Goal: Transaction & Acquisition: Book appointment/travel/reservation

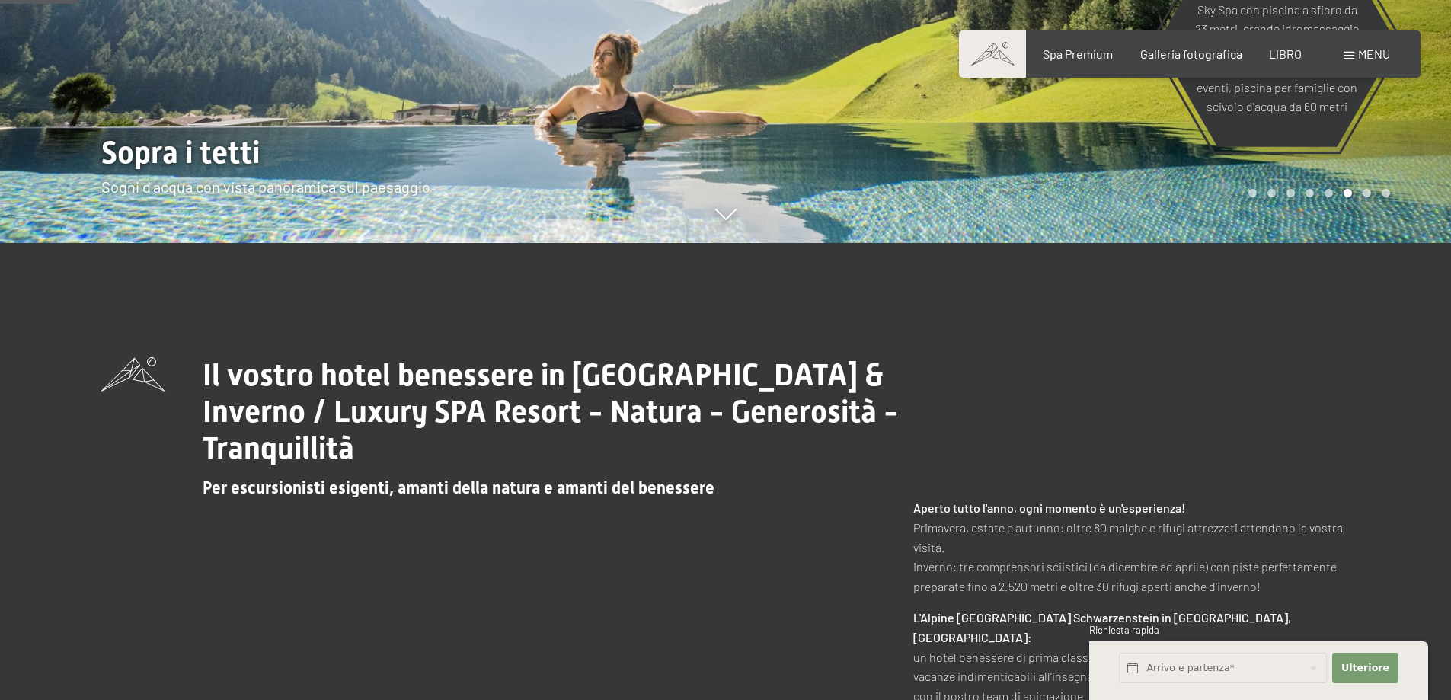
click at [1159, 269] on div "Il vostro hotel benessere in Alto Adige / Estate & Inverno / Luxury SPA Resort …" at bounding box center [725, 631] width 1451 height 777
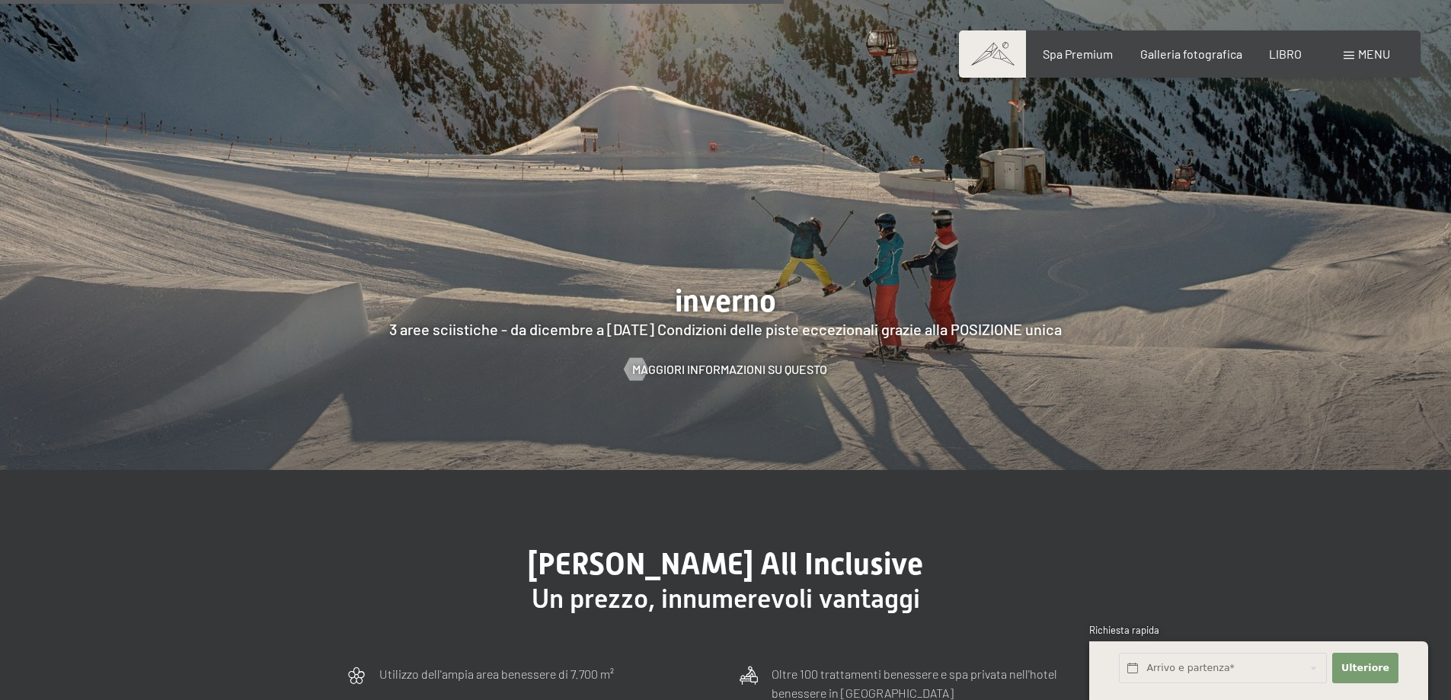
scroll to position [4341, 0]
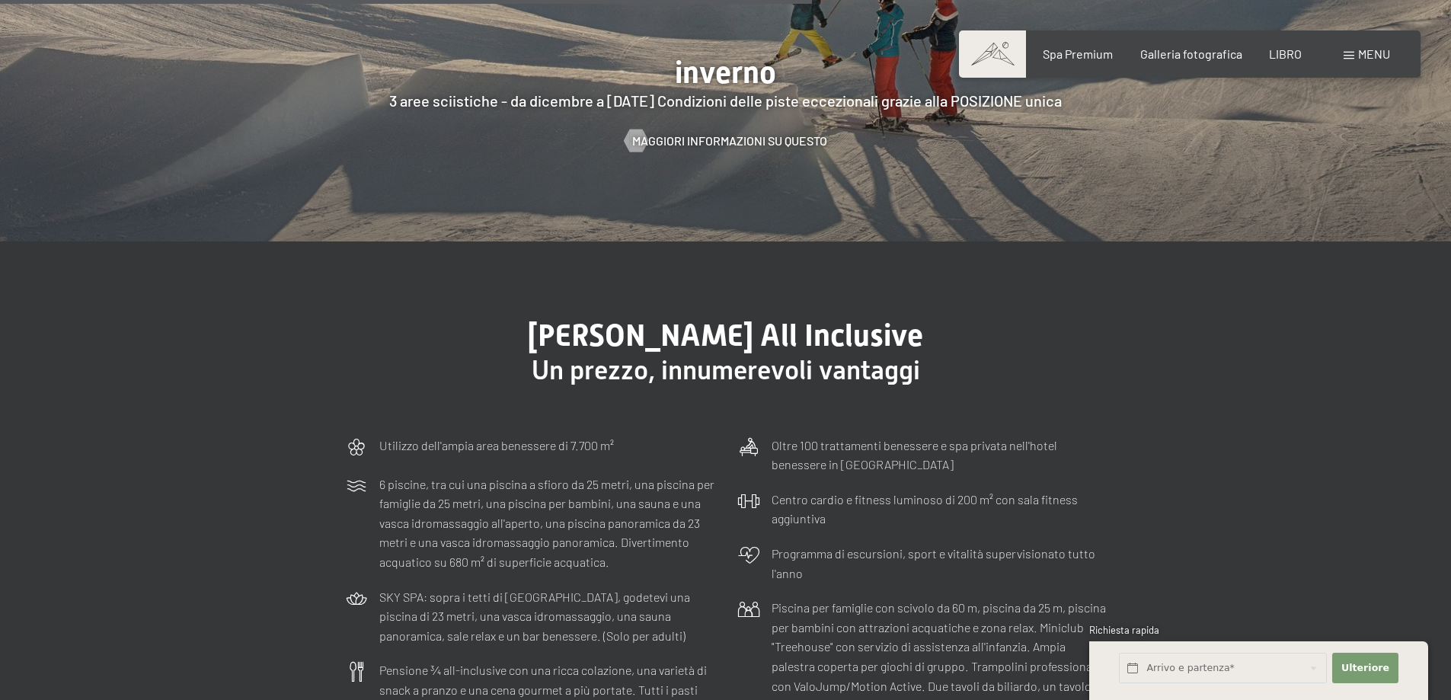
click at [1352, 62] on div "menu" at bounding box center [1366, 54] width 46 height 17
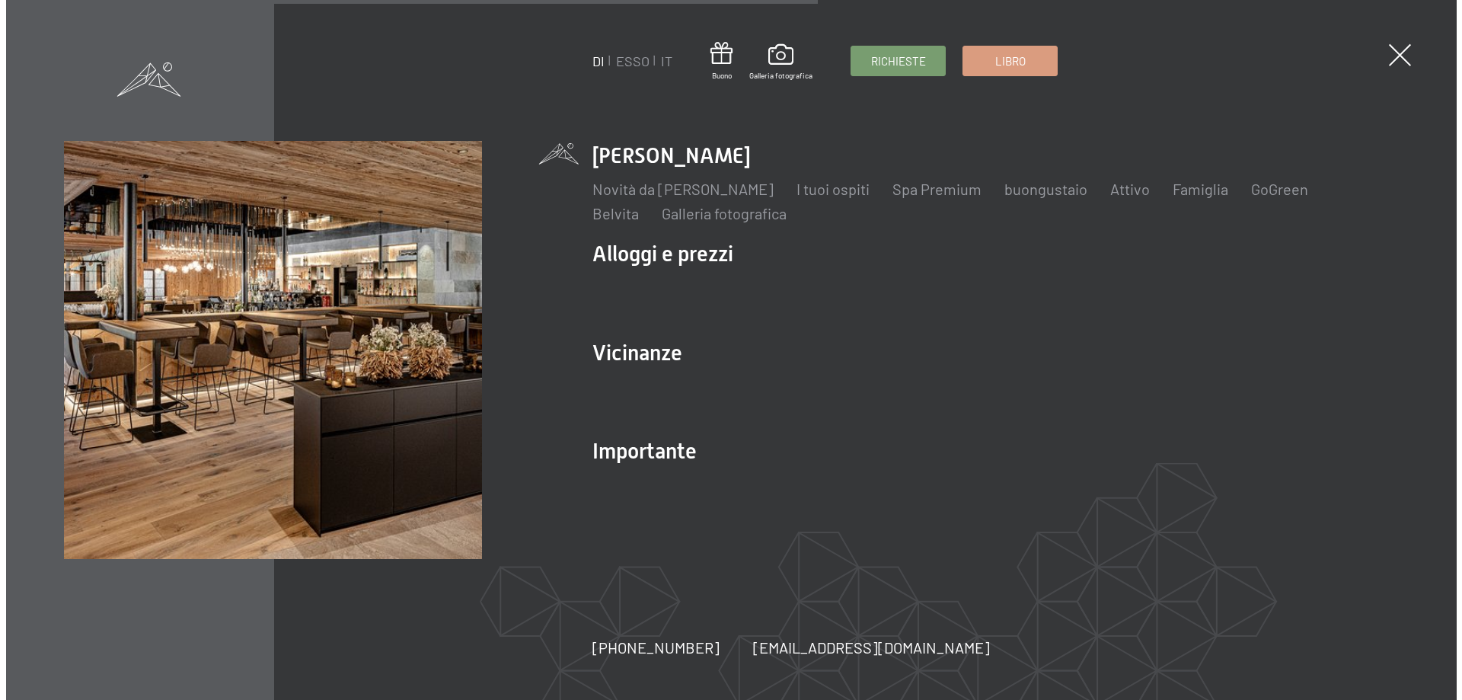
scroll to position [4361, 0]
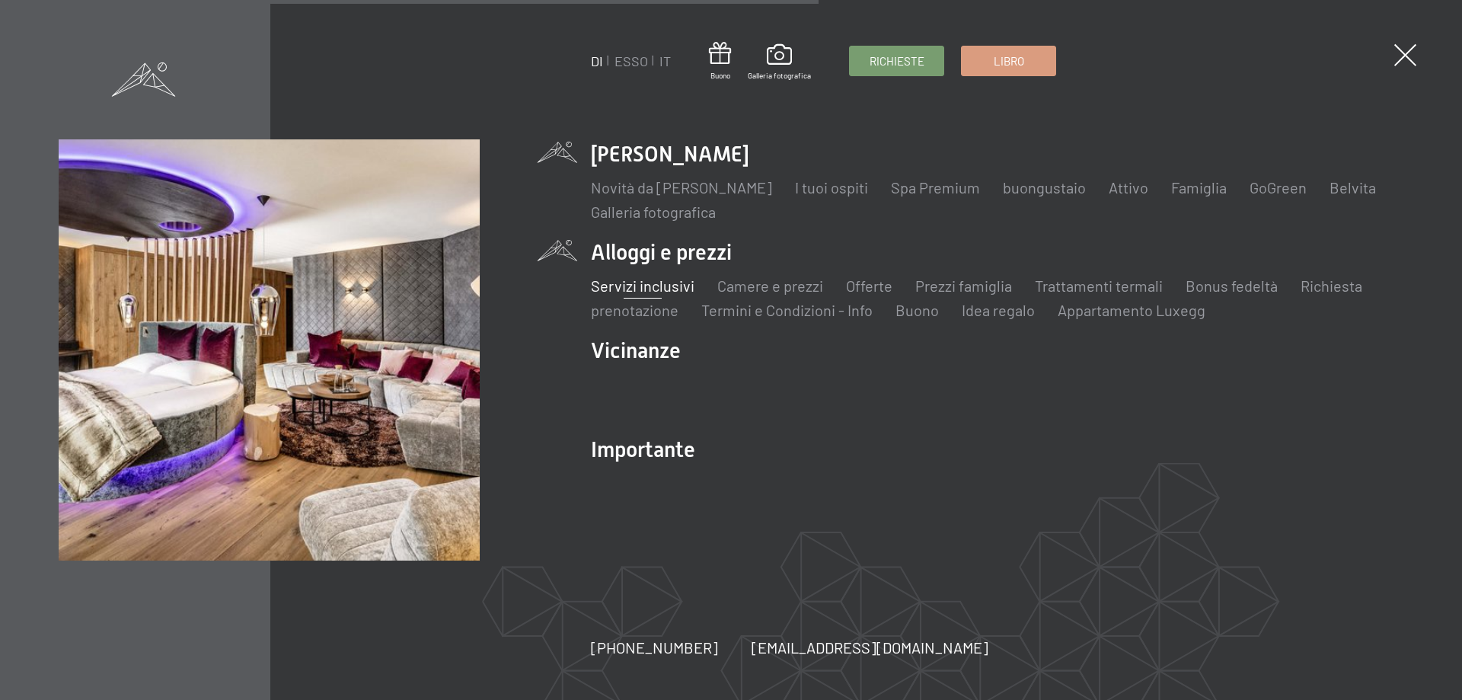
click at [637, 286] on font "Servizi inclusivi" at bounding box center [643, 285] width 104 height 18
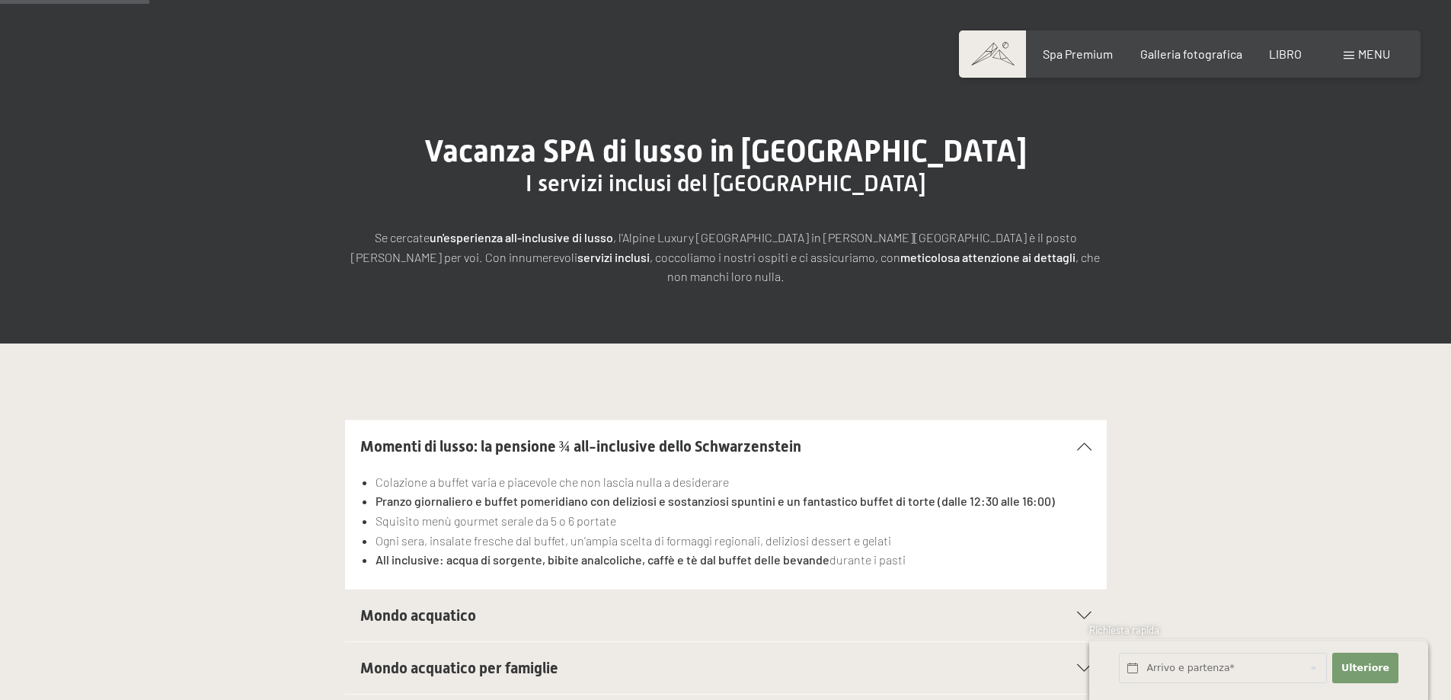
scroll to position [305, 0]
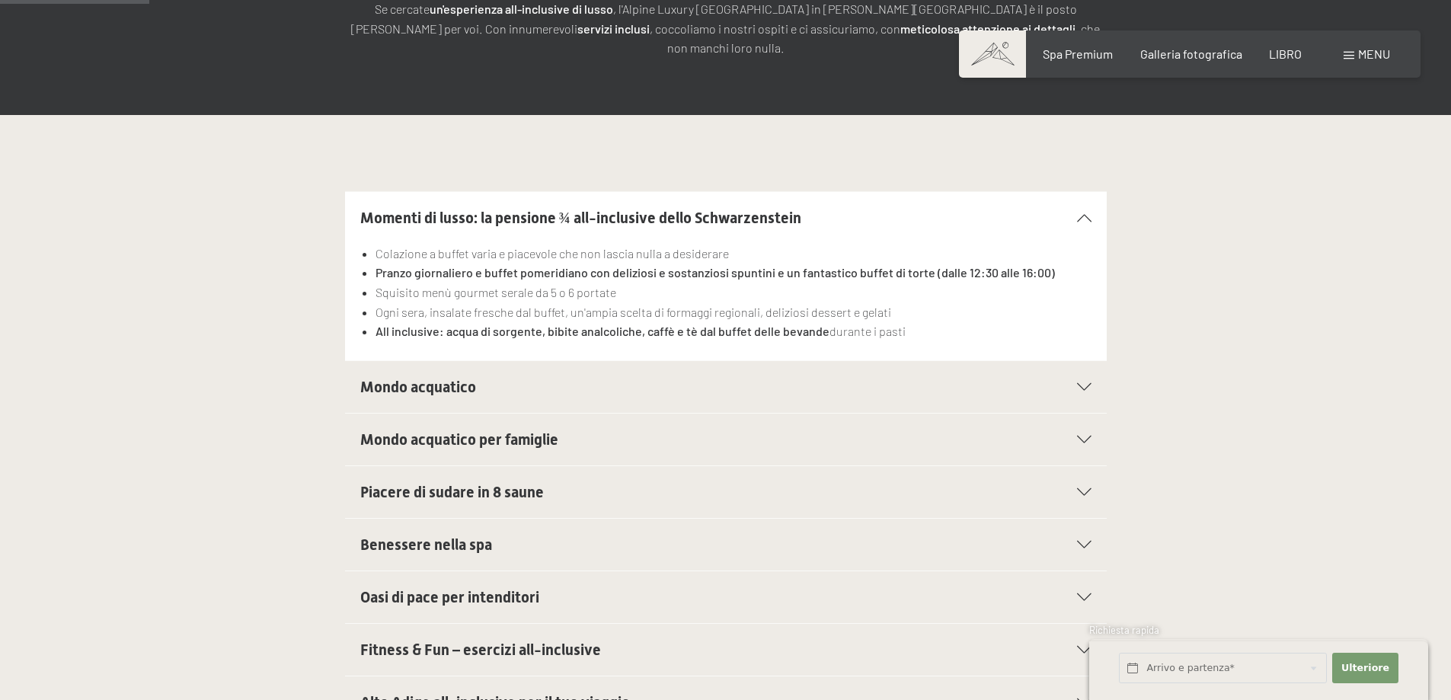
click at [478, 376] on h2 "Mondo acquatico" at bounding box center [689, 386] width 658 height 21
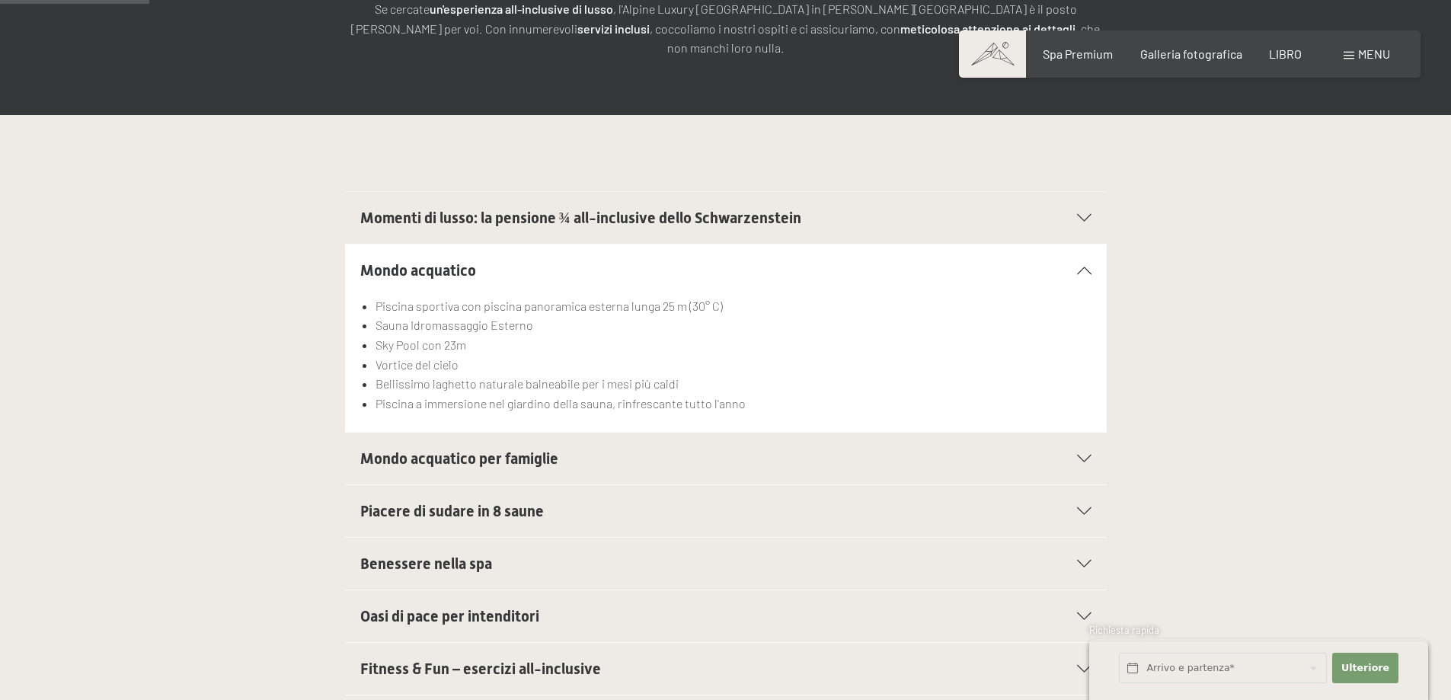
click at [478, 449] on font "Mondo acquatico per famiglie" at bounding box center [459, 458] width 198 height 18
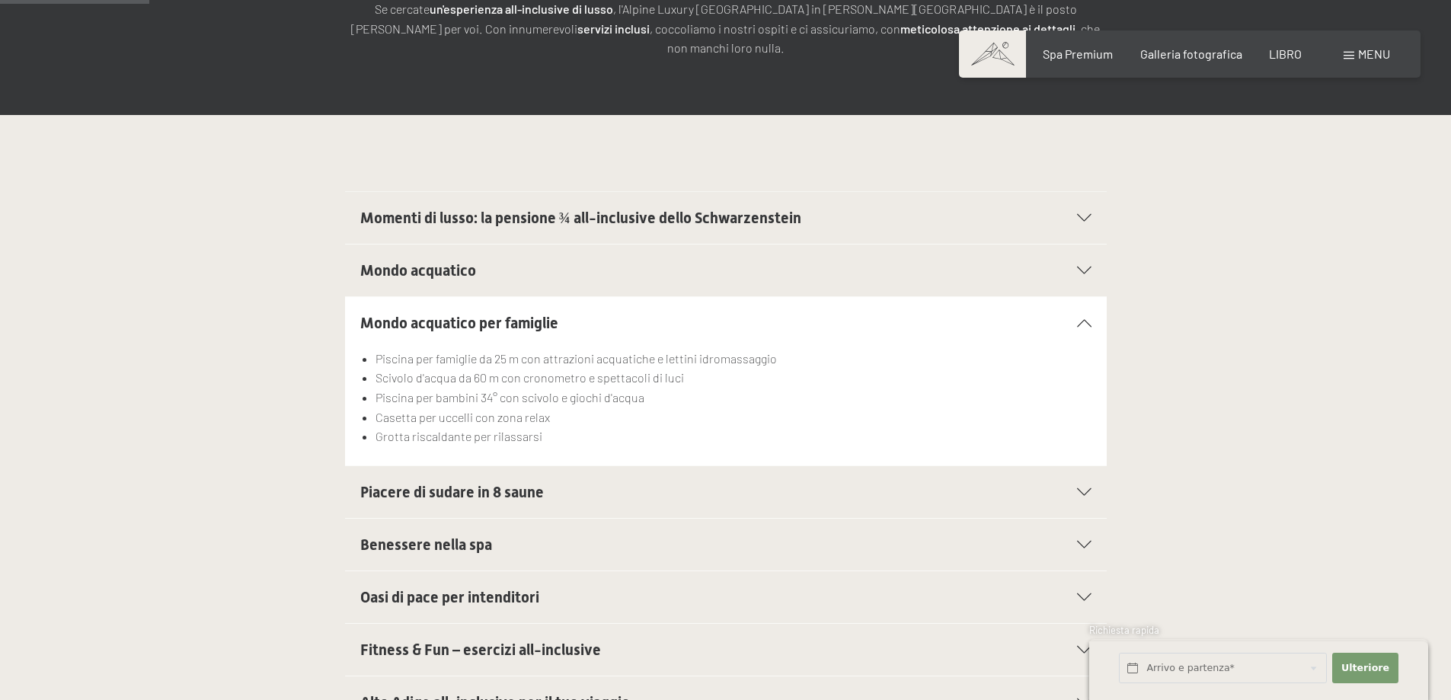
click at [464, 483] on font "Piacere di sudare in 8 saune" at bounding box center [452, 492] width 184 height 18
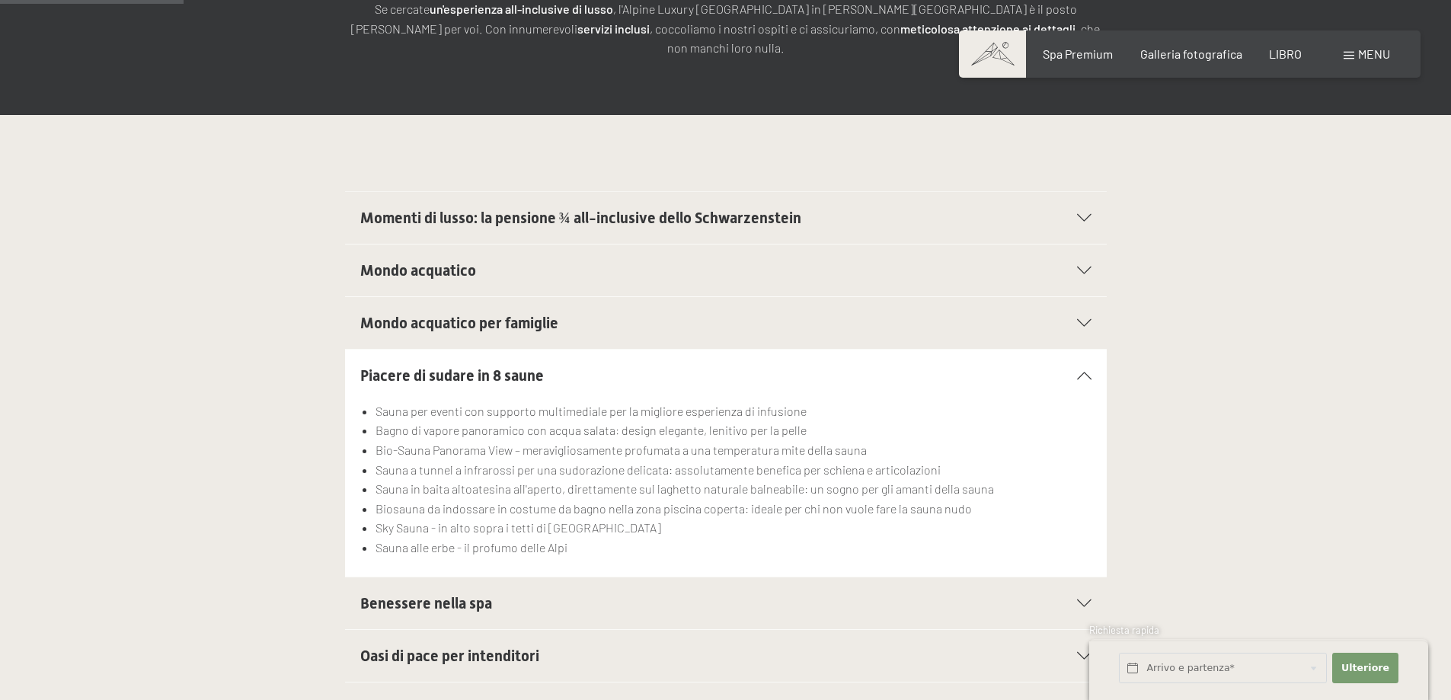
scroll to position [533, 0]
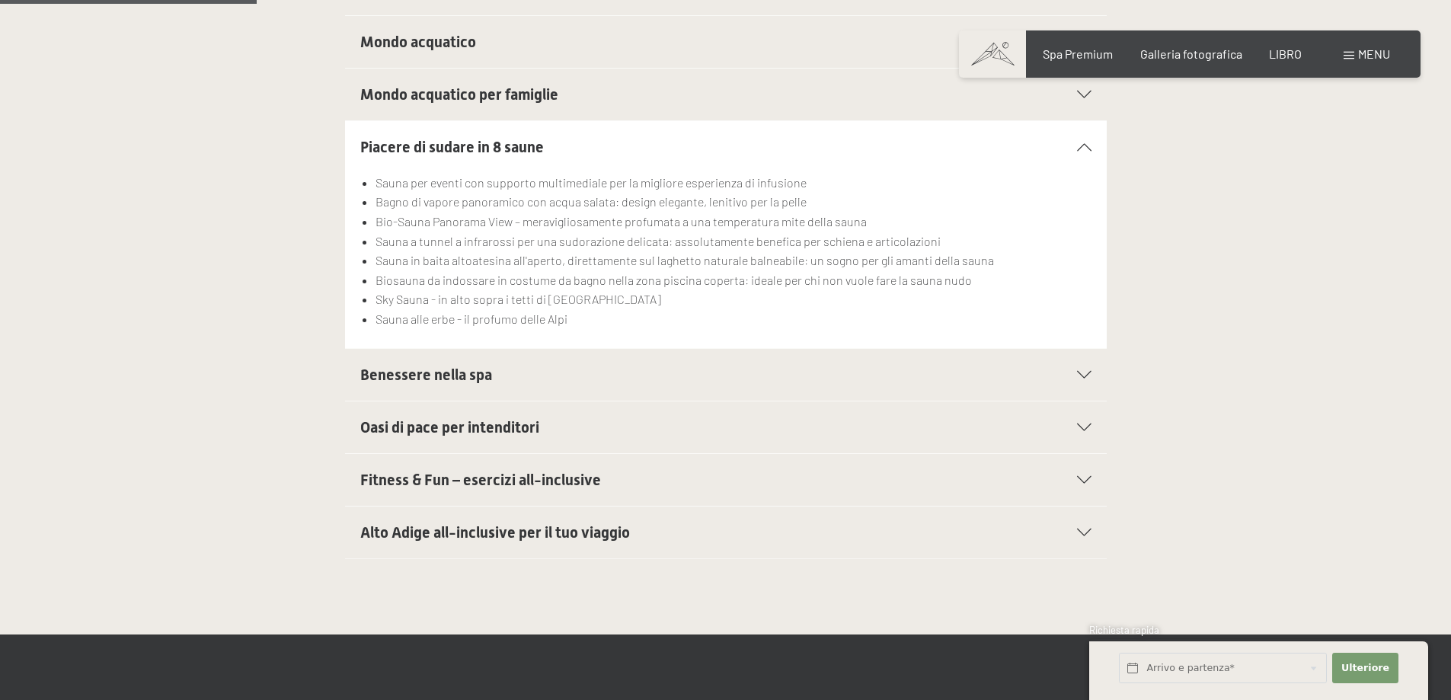
click at [472, 364] on h2 "Benessere nella spa" at bounding box center [689, 374] width 658 height 21
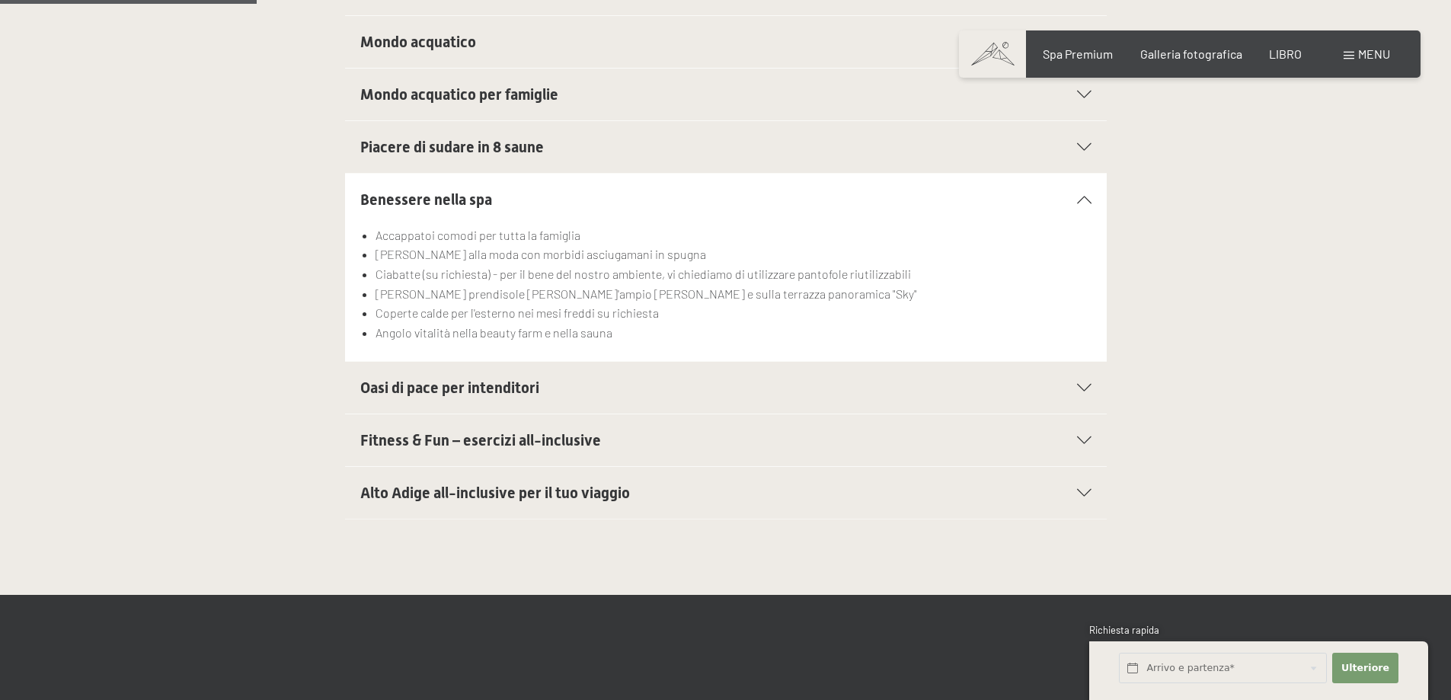
click at [529, 379] on font "Oasi di pace per intenditori" at bounding box center [449, 388] width 179 height 18
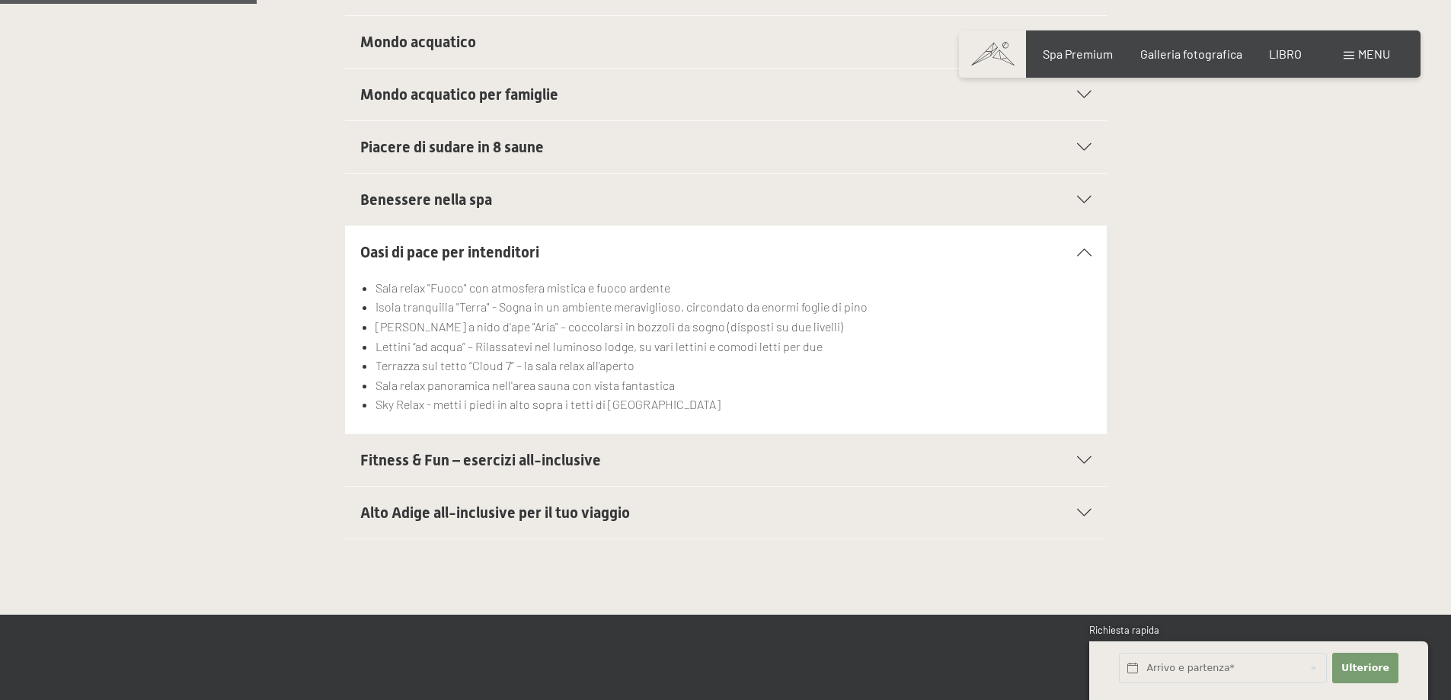
click at [520, 451] on font "Fitness & Fun – esercizi all-inclusive" at bounding box center [480, 460] width 241 height 18
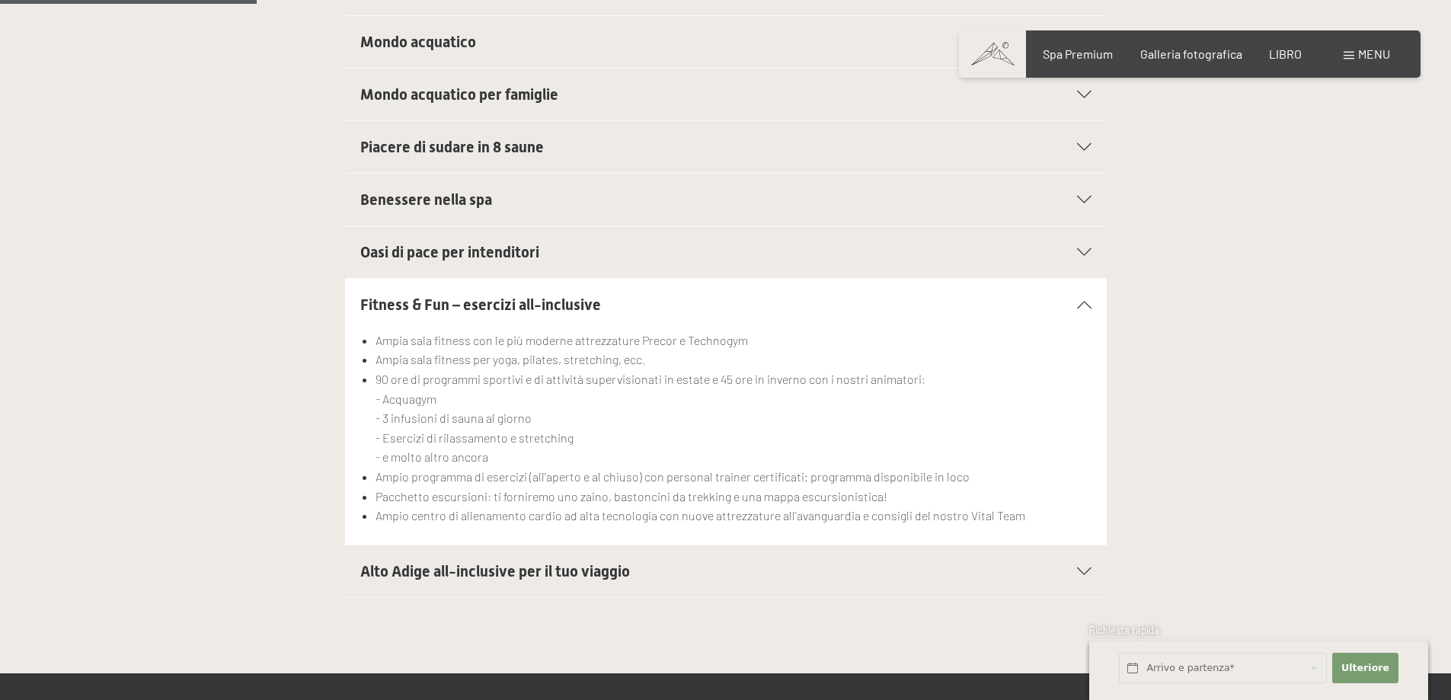
click at [530, 562] on font "Alto Adige all-inclusive per il tuo viaggio" at bounding box center [495, 571] width 270 height 18
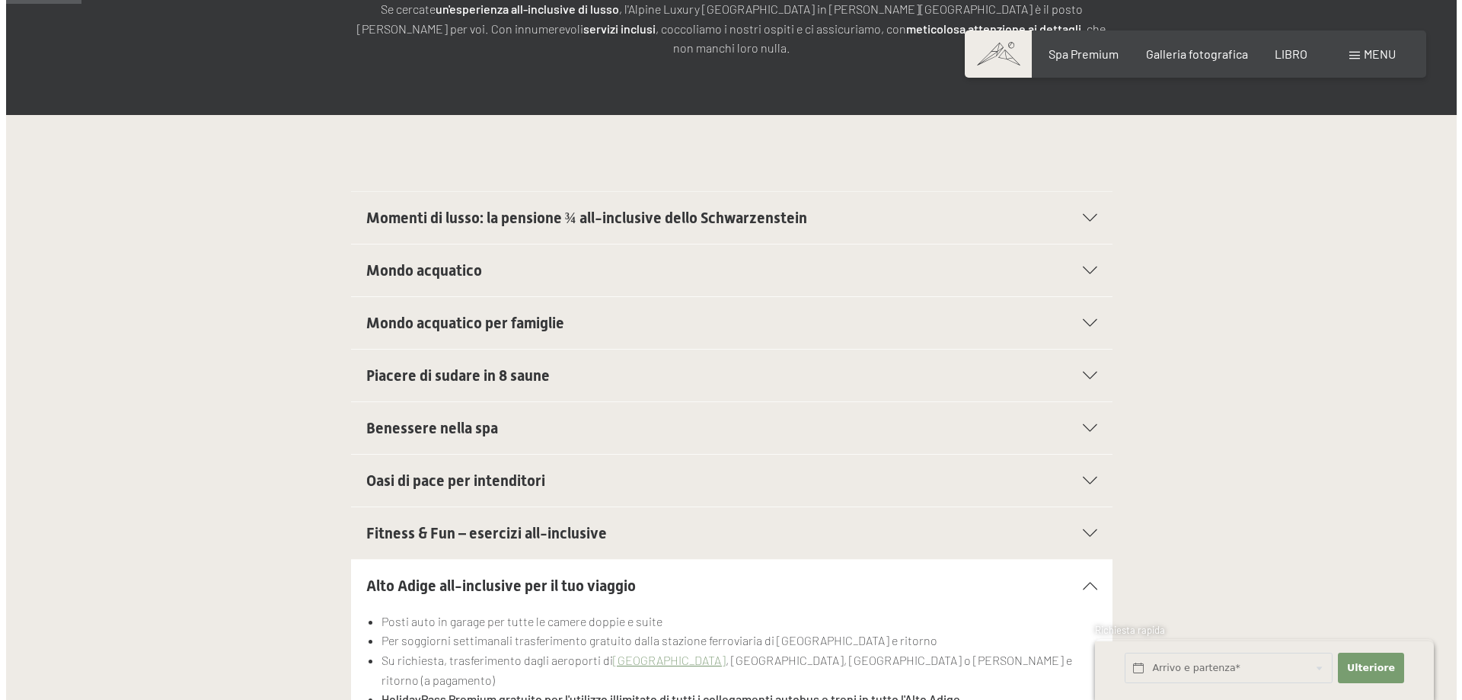
scroll to position [76, 0]
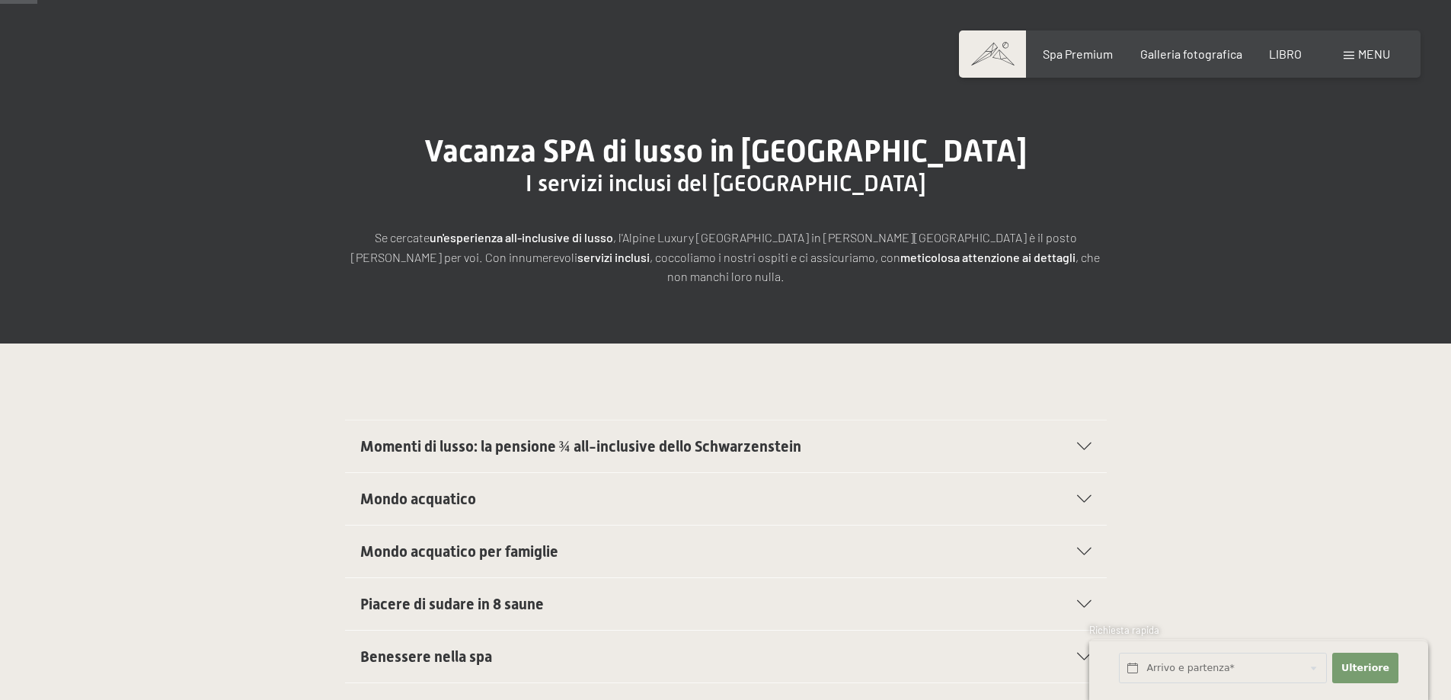
click at [1363, 56] on font "menu" at bounding box center [1374, 53] width 32 height 14
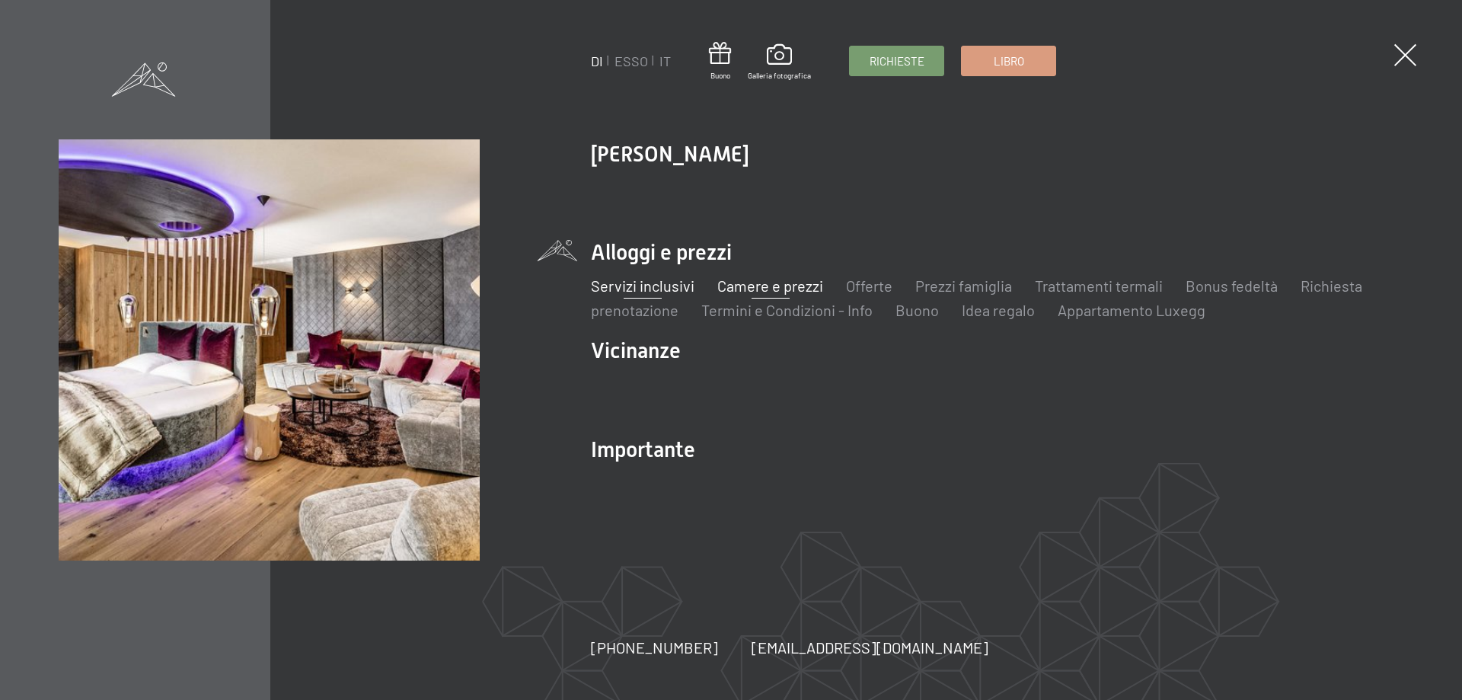
click at [765, 285] on font "Camere e prezzi" at bounding box center [770, 285] width 106 height 18
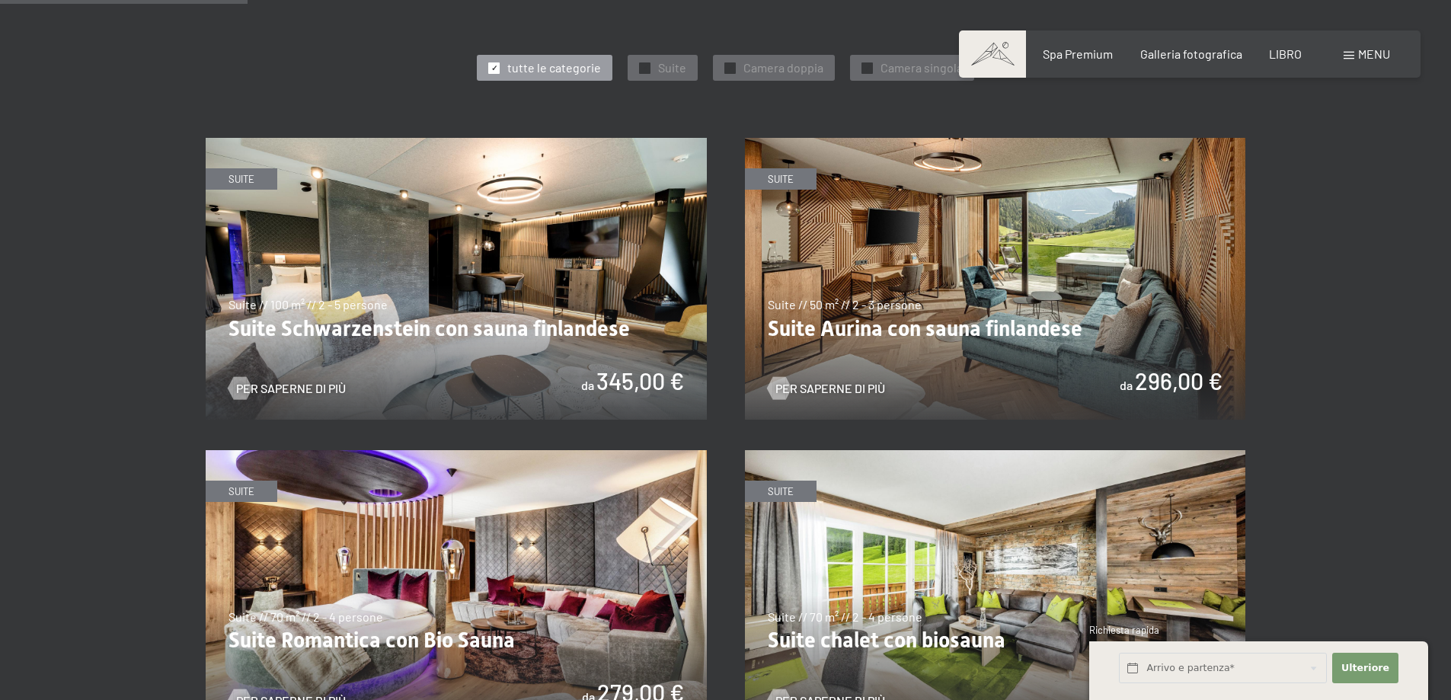
scroll to position [838, 0]
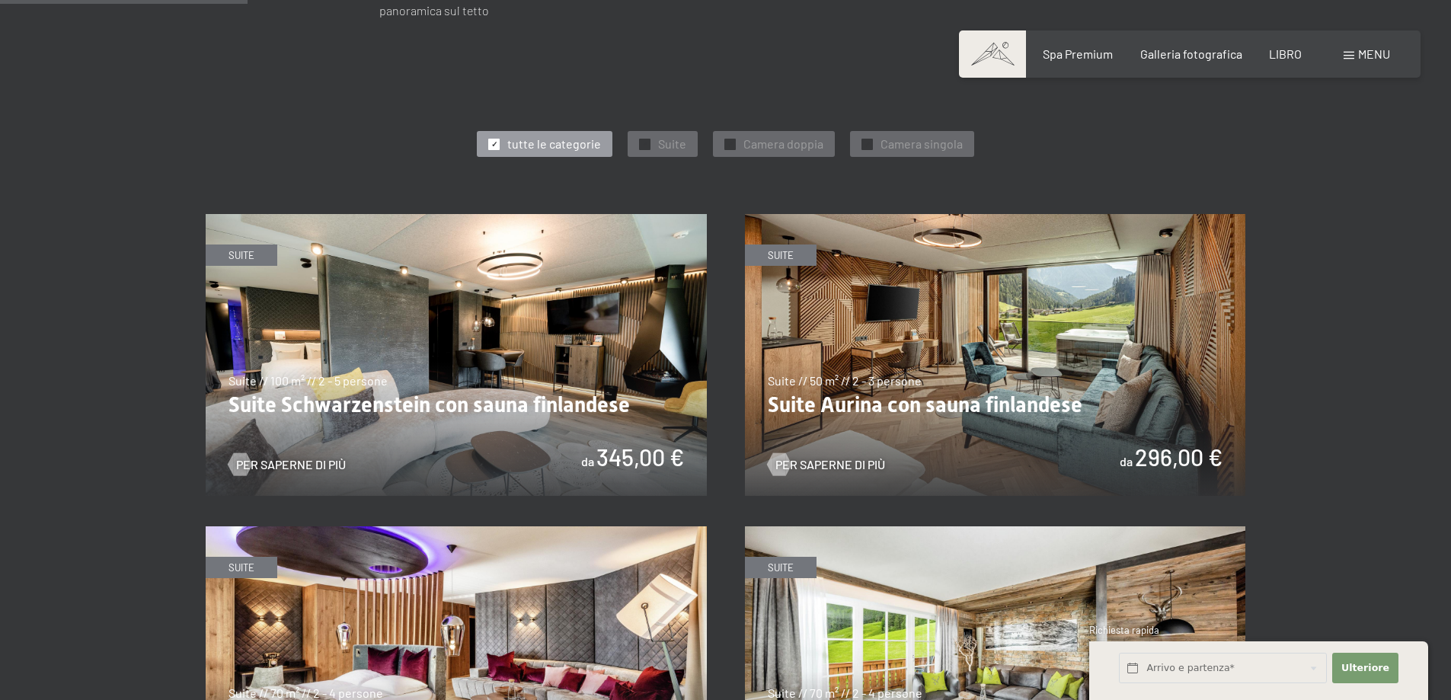
click at [941, 366] on img at bounding box center [995, 355] width 501 height 282
click at [626, 364] on img at bounding box center [456, 355] width 501 height 282
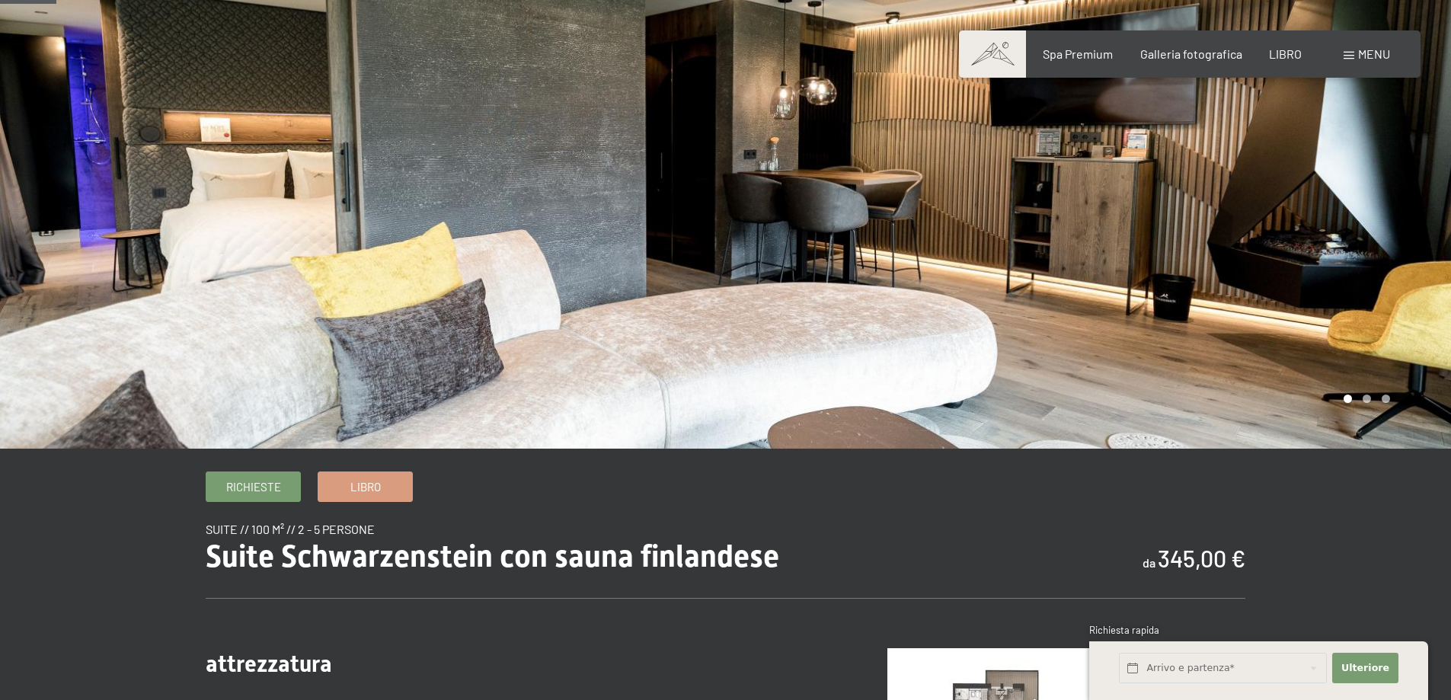
scroll to position [76, 0]
drag, startPoint x: 1326, startPoint y: 193, endPoint x: 815, endPoint y: 201, distance: 511.1
click at [936, 184] on div at bounding box center [1089, 186] width 726 height 525
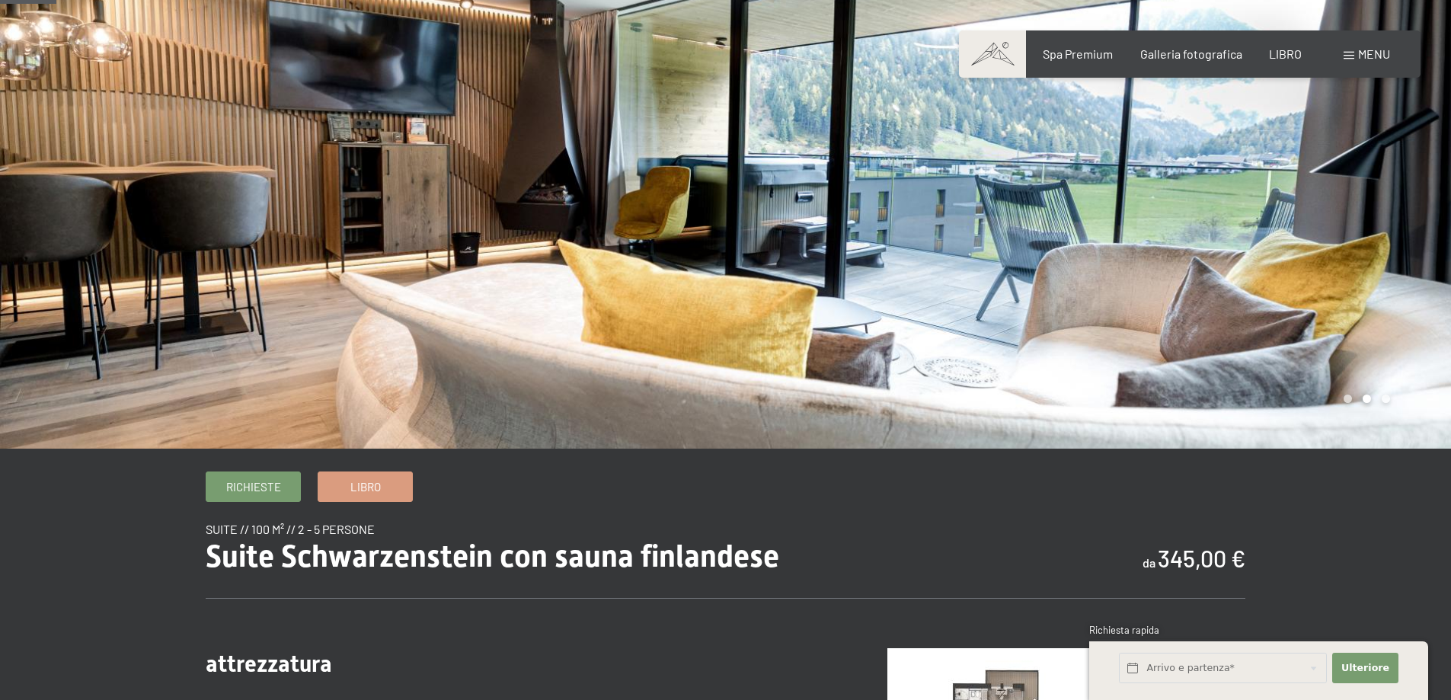
scroll to position [0, 0]
drag, startPoint x: 1326, startPoint y: 295, endPoint x: 778, endPoint y: 247, distance: 549.7
click at [785, 248] on div at bounding box center [1089, 186] width 726 height 525
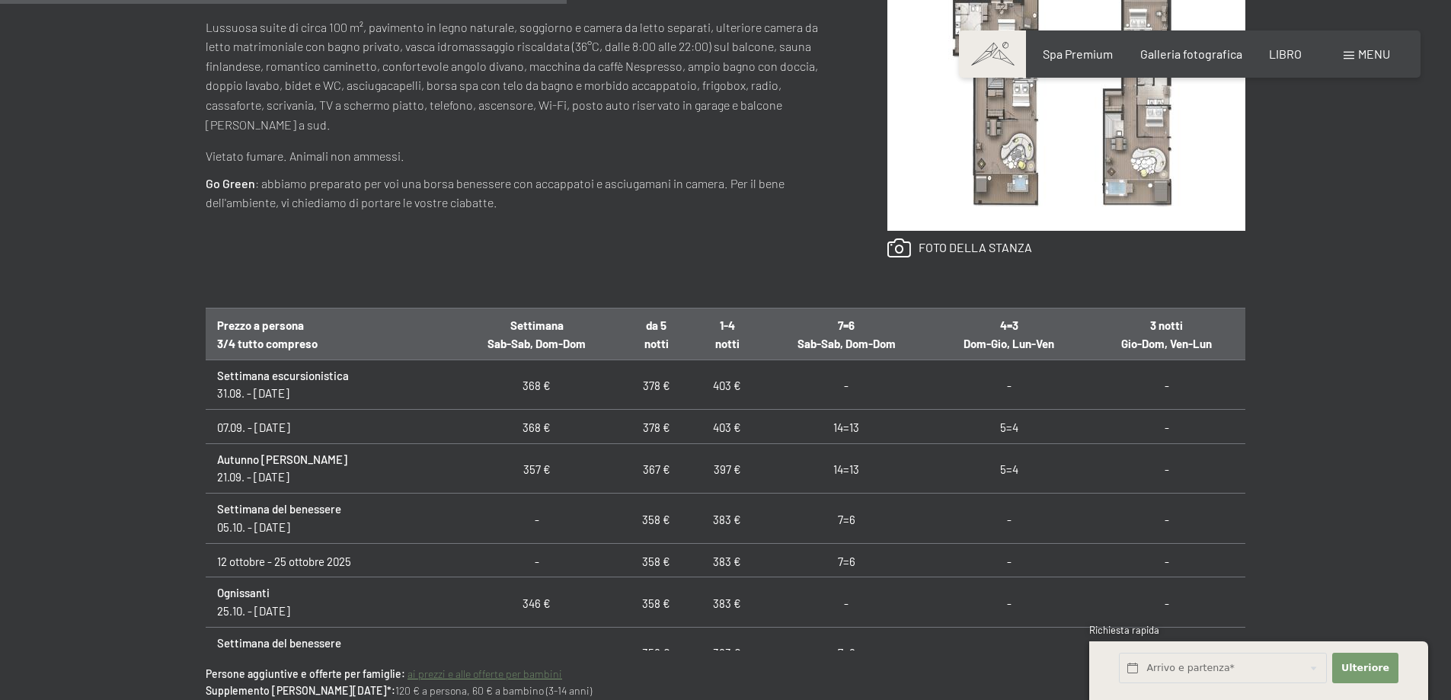
scroll to position [838, 0]
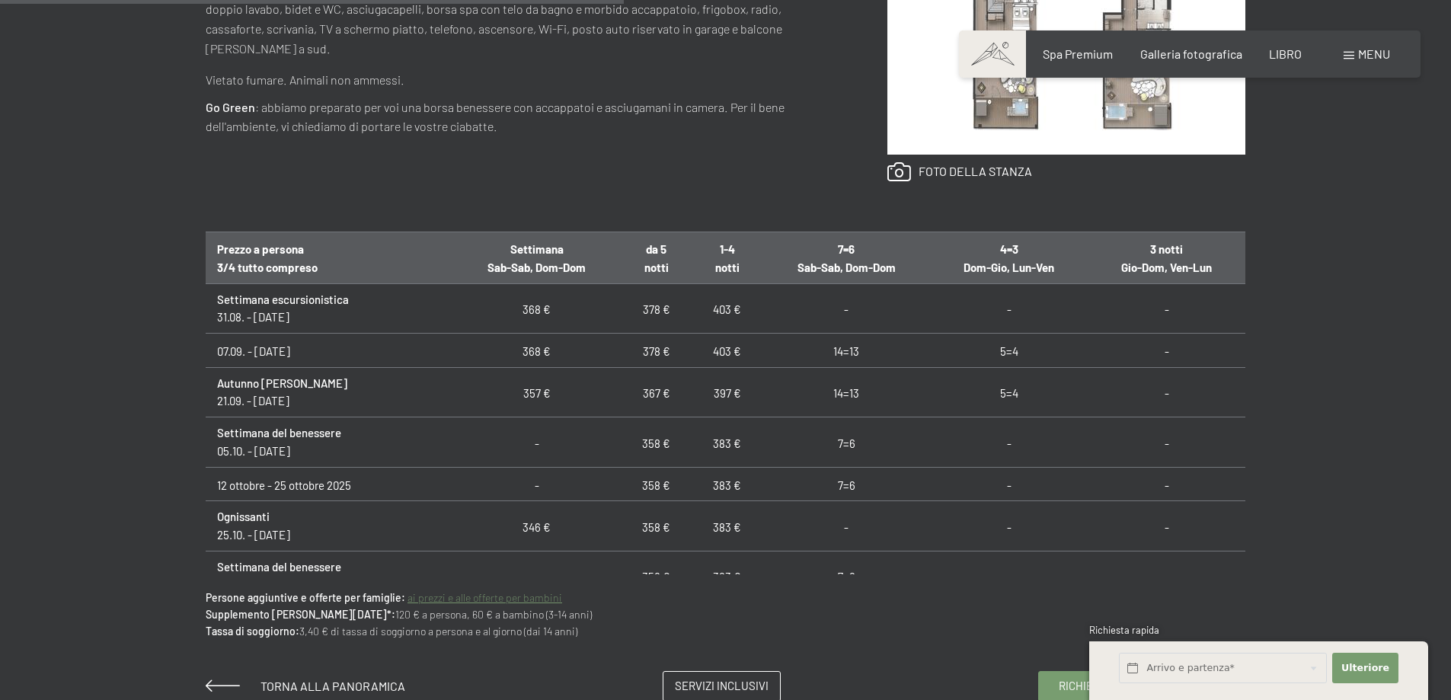
click at [713, 317] on td "403 €" at bounding box center [727, 308] width 71 height 50
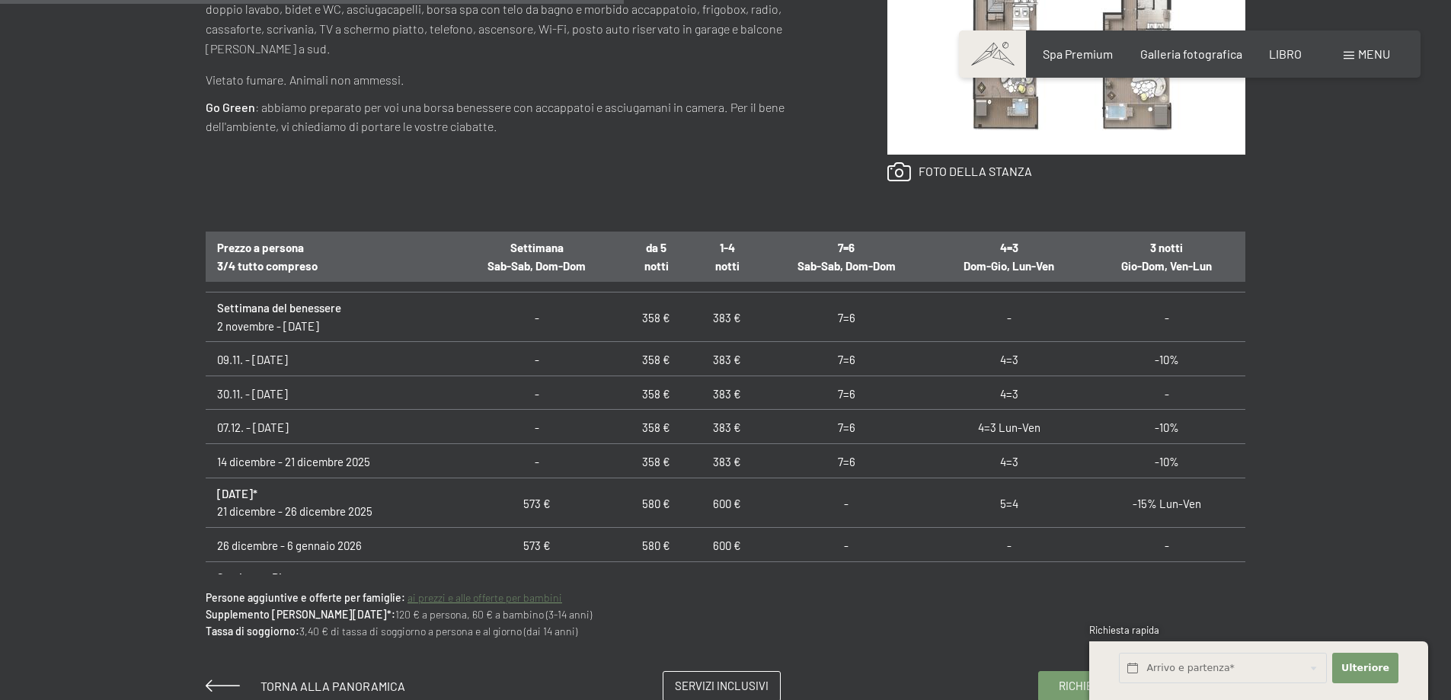
scroll to position [183, 0]
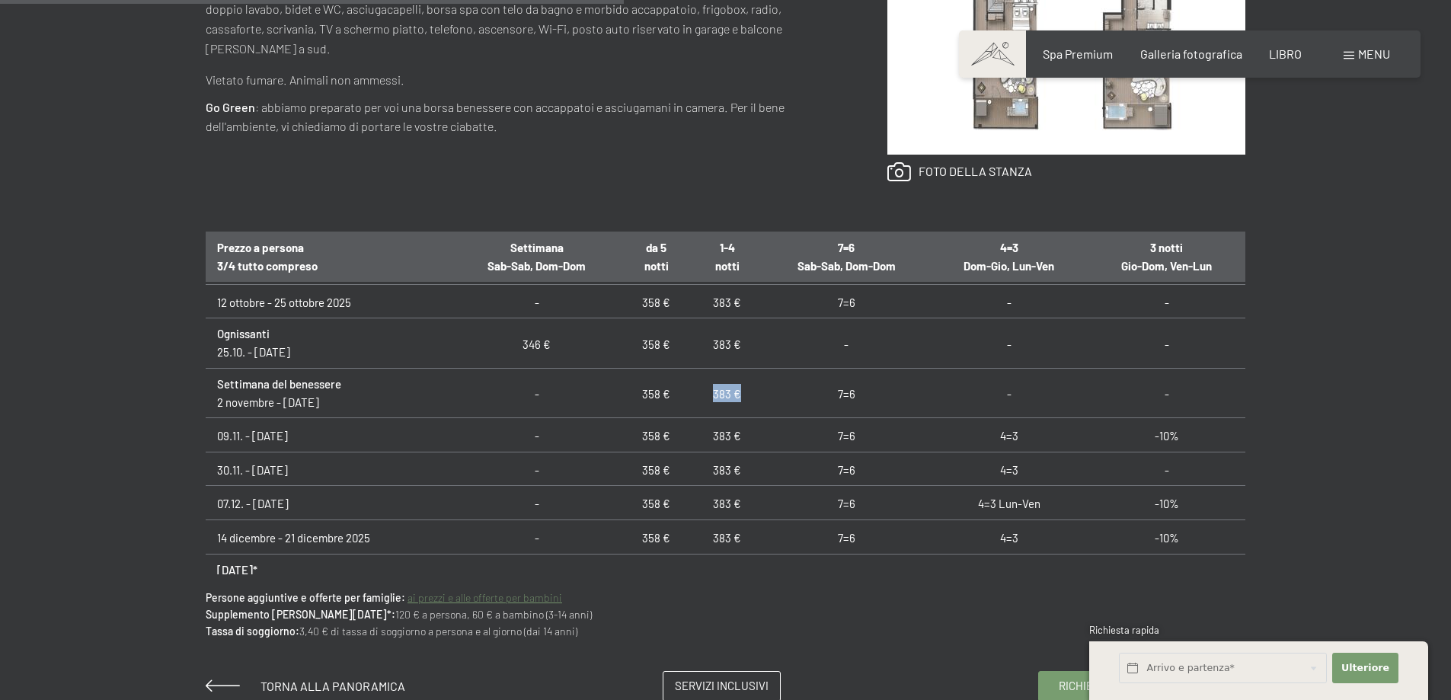
drag, startPoint x: 708, startPoint y: 391, endPoint x: 749, endPoint y: 394, distance: 41.2
click at [749, 394] on td "383 €" at bounding box center [727, 393] width 71 height 50
